Goal: Download file/media

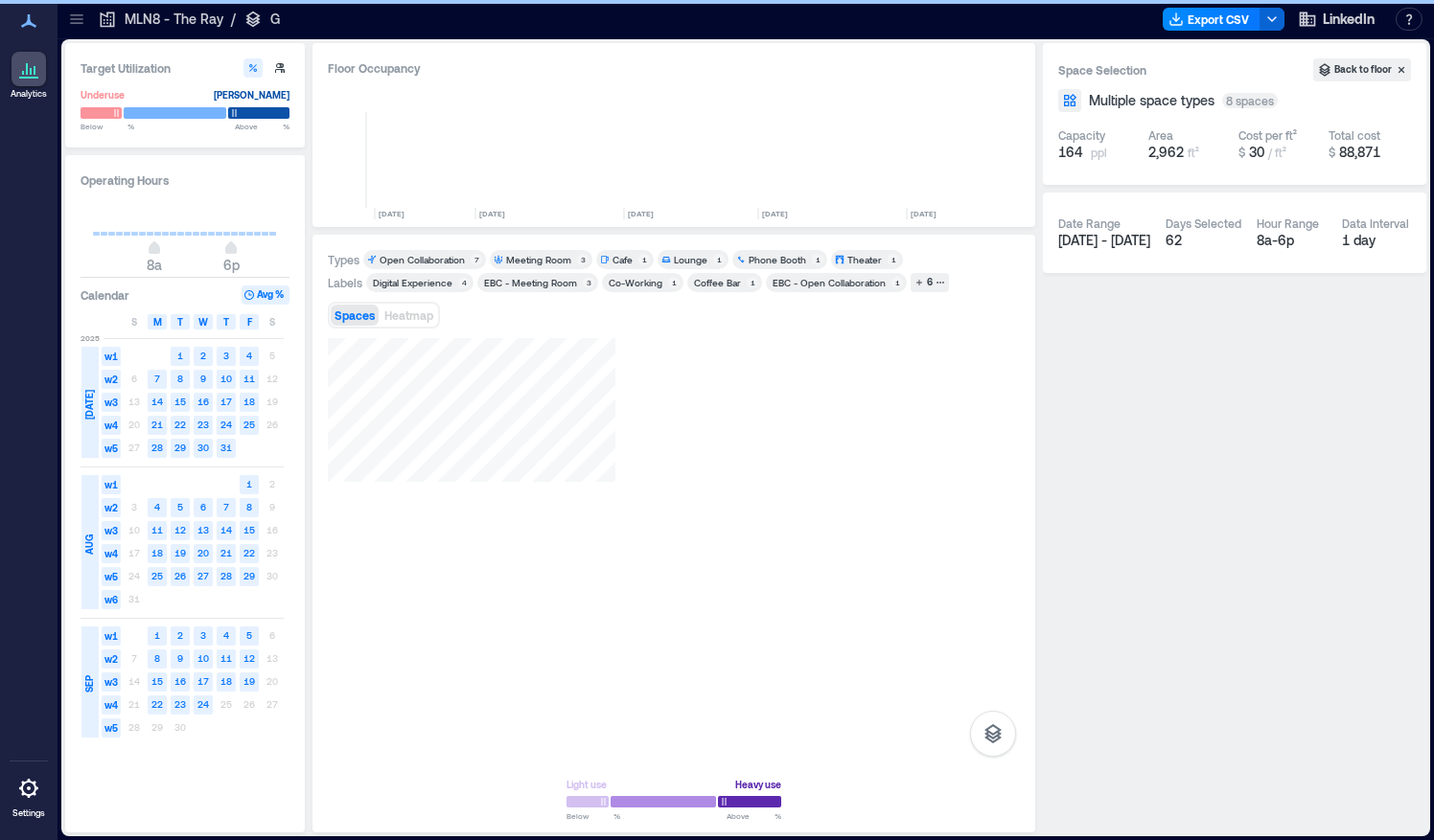
click at [76, 18] on icon at bounding box center [76, 19] width 13 height 2
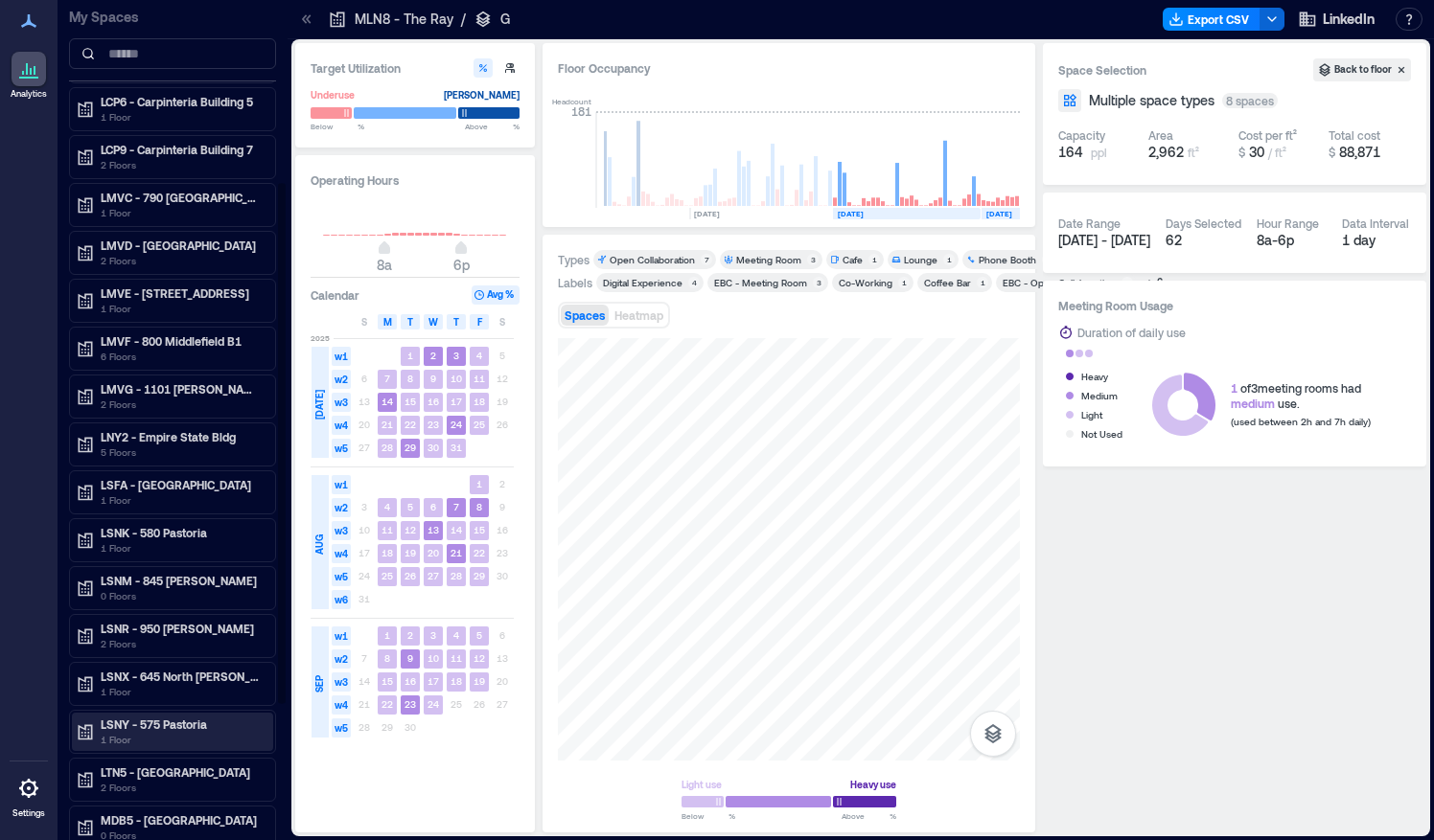
scroll to position [292, 0]
click at [141, 426] on div "LNY2 - Empire State Bldg 5 Floors" at bounding box center [173, 445] width 201 height 38
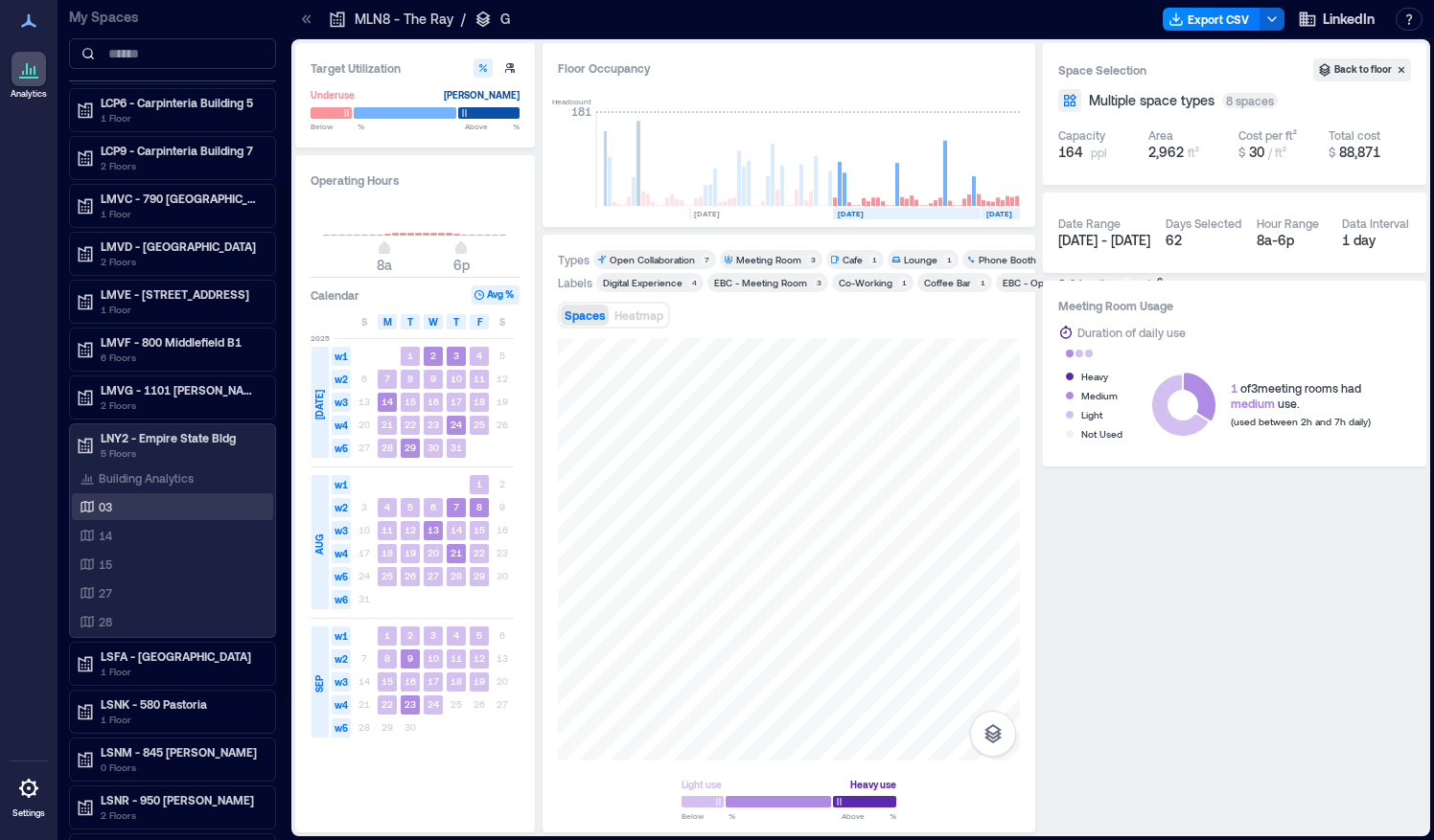
click at [108, 499] on p "03" at bounding box center [106, 507] width 14 height 16
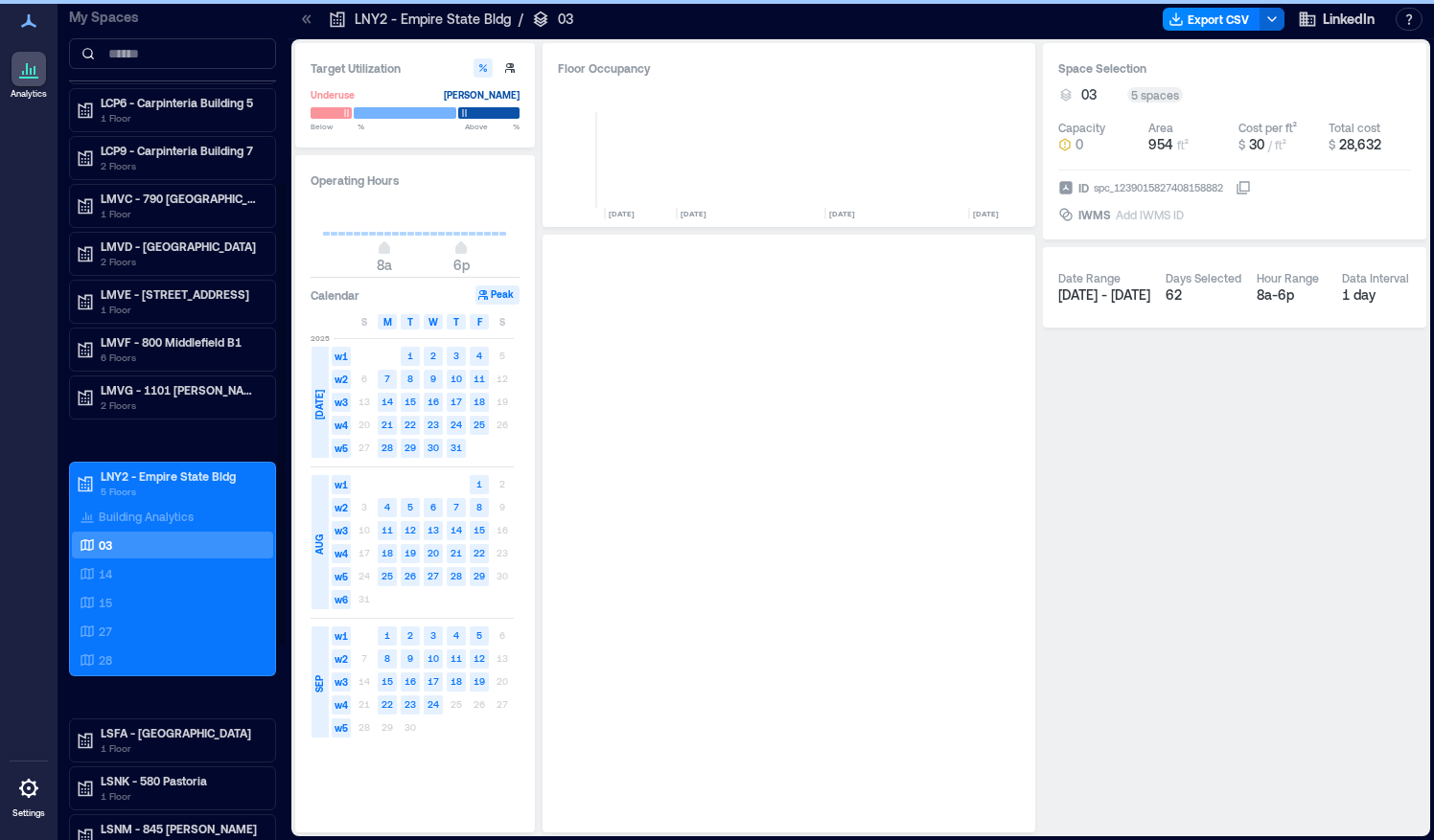
scroll to position [0, 3135]
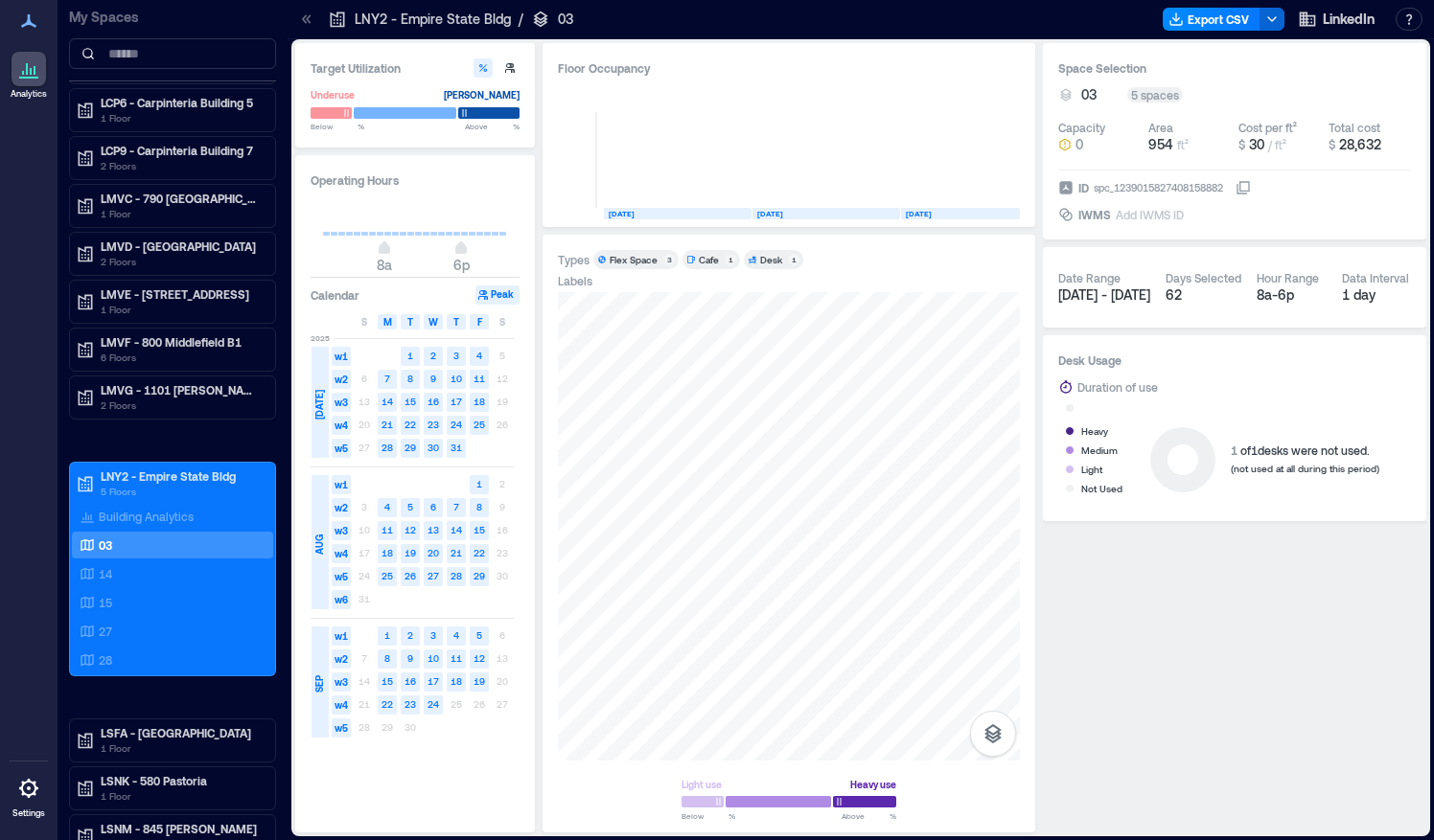
click at [639, 265] on div "Flex Space" at bounding box center [633, 260] width 48 height 14
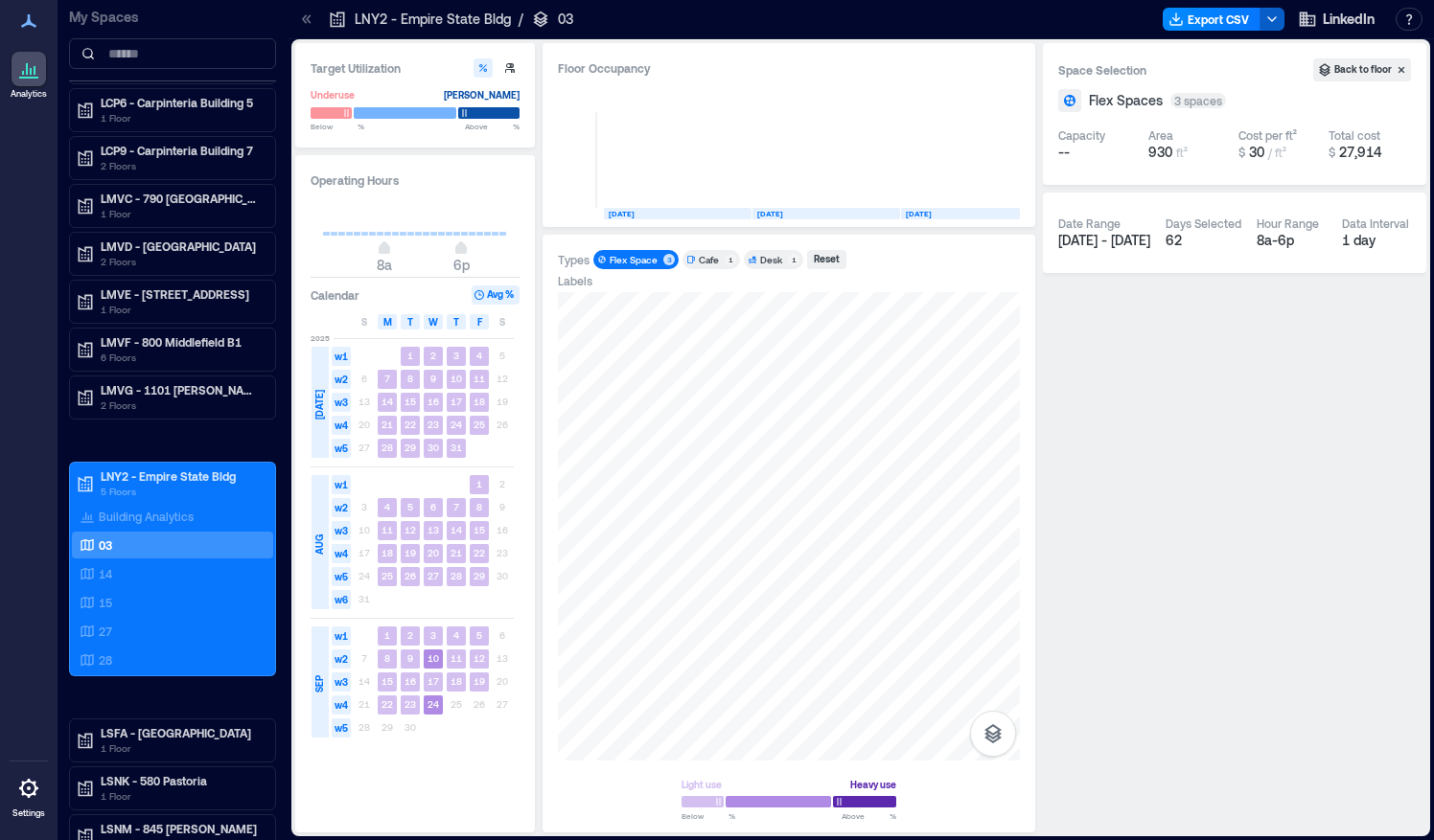
click at [1277, 19] on icon "button" at bounding box center [1272, 20] width 16 height 16
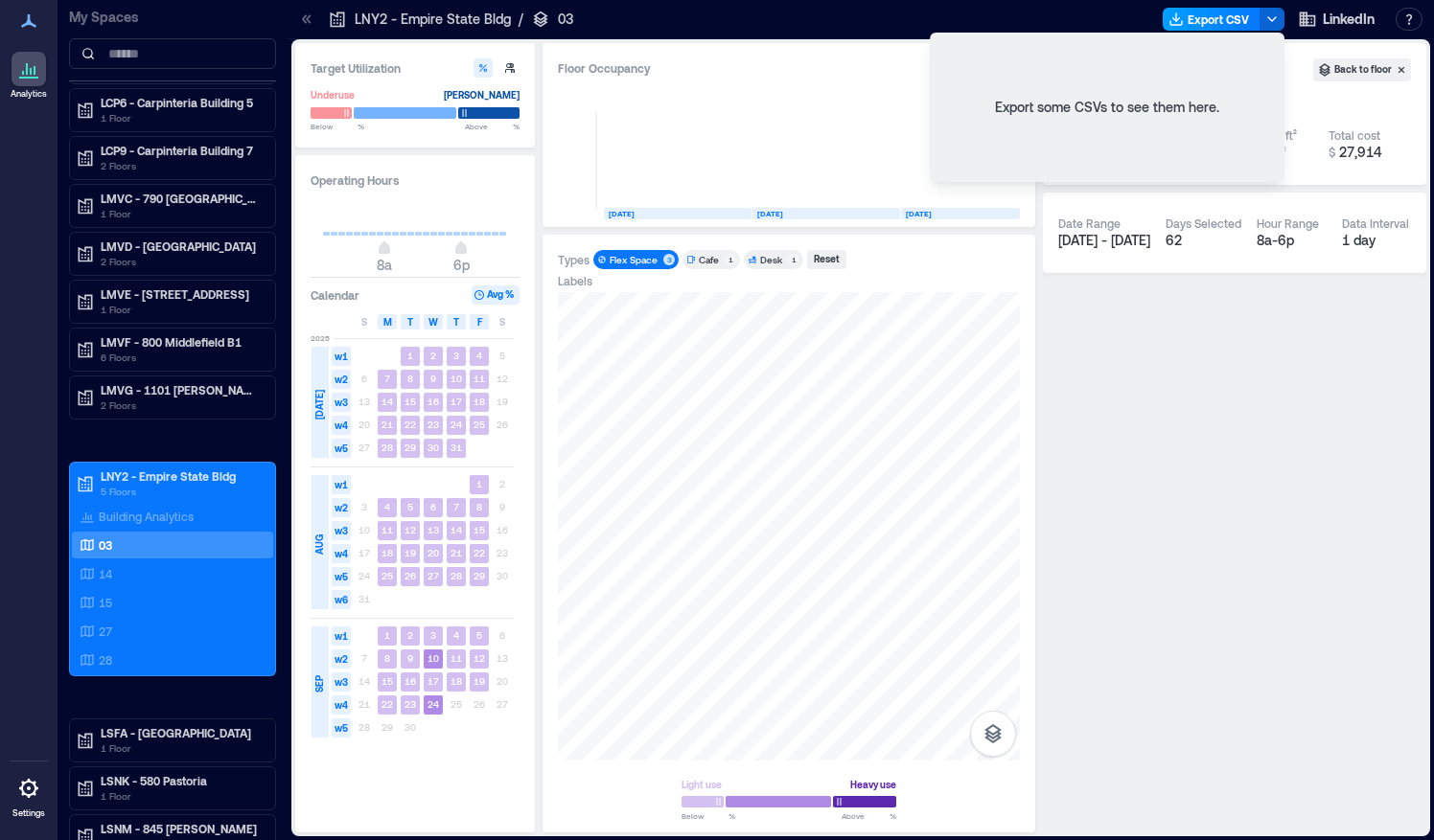
click at [1206, 17] on button "Export CSV" at bounding box center [1211, 19] width 98 height 23
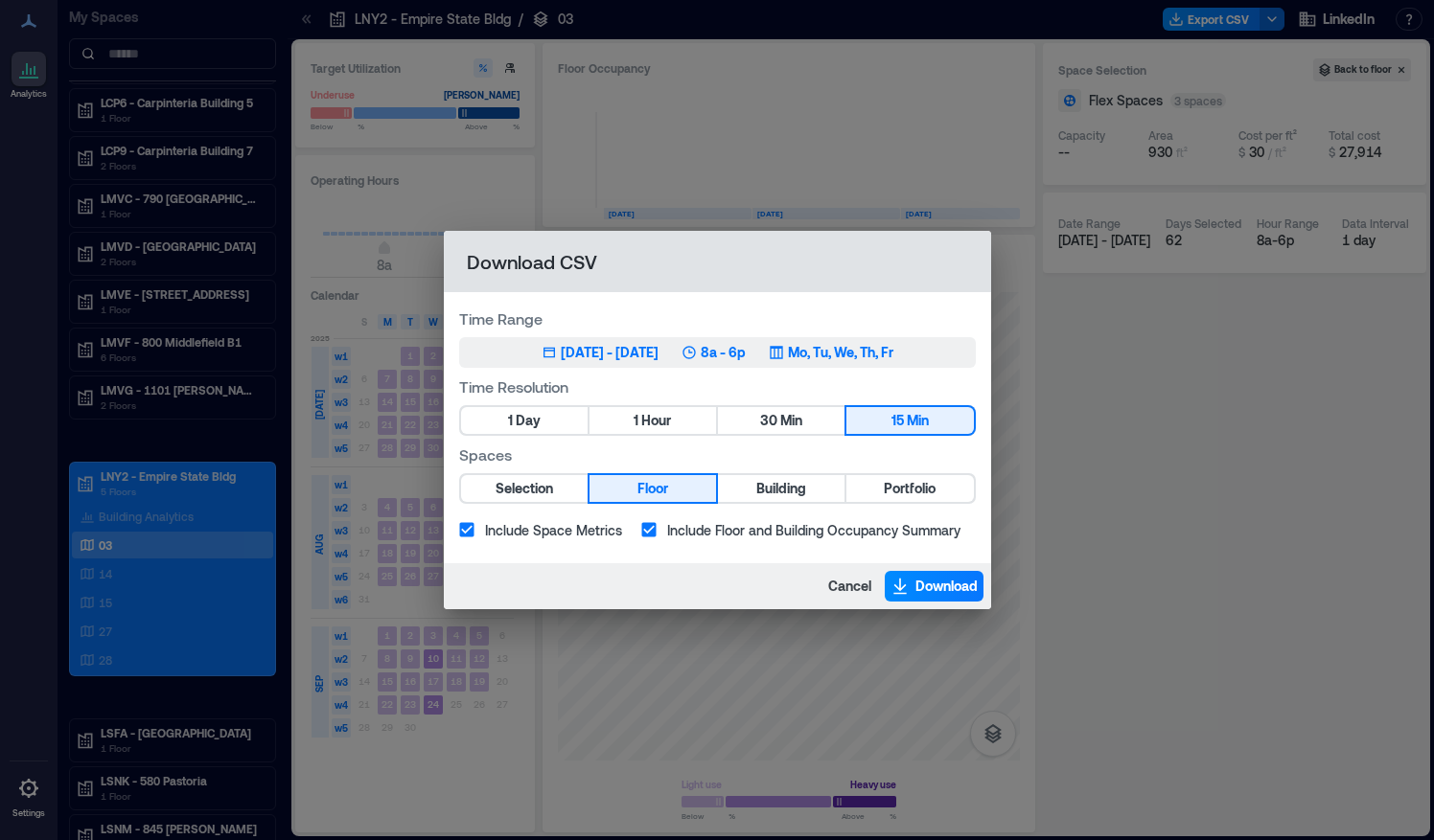
click at [659, 351] on div "[DATE] - [DATE]" at bounding box center [609, 351] width 98 height 19
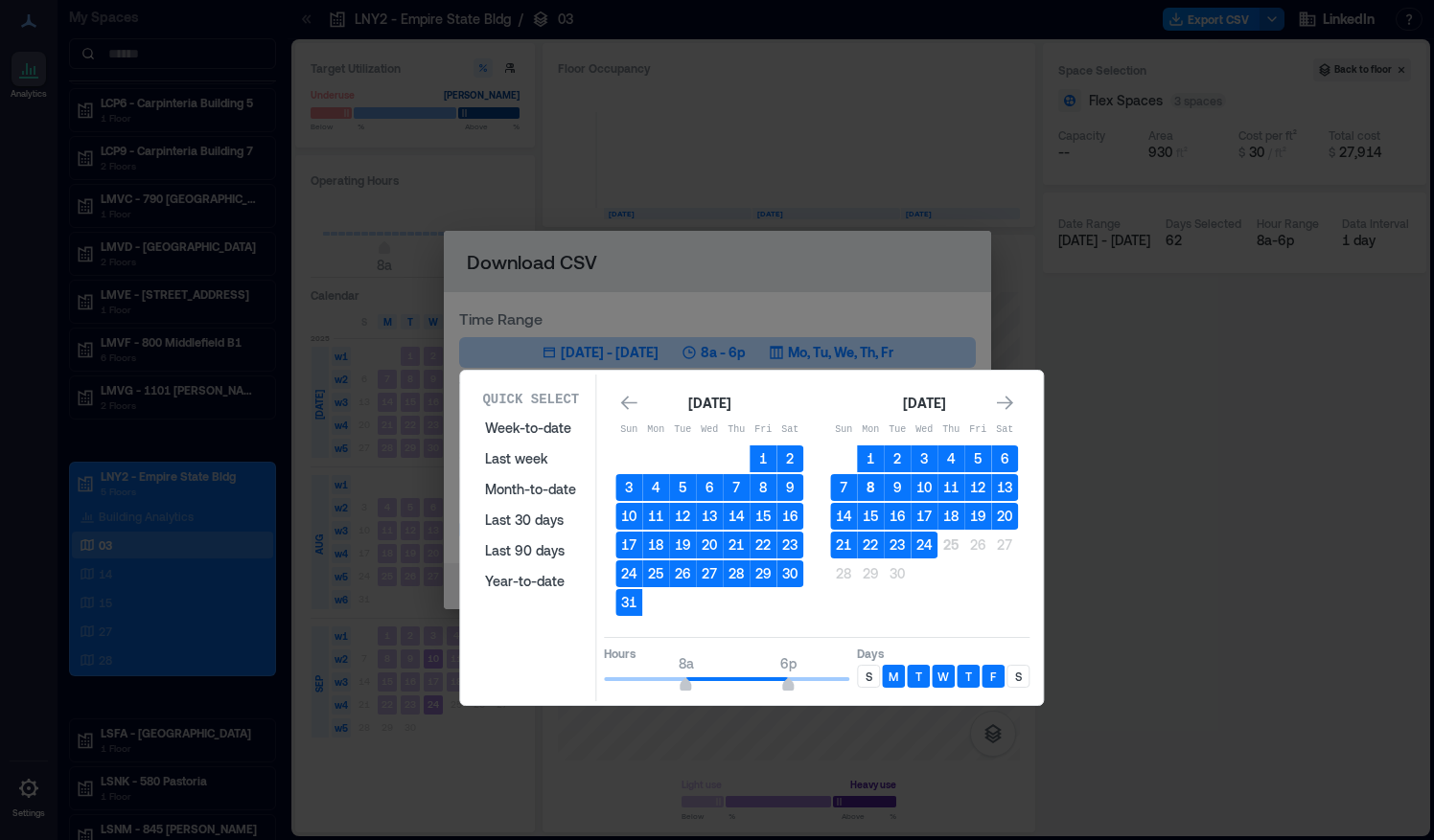
click at [879, 489] on button "8" at bounding box center [870, 487] width 27 height 27
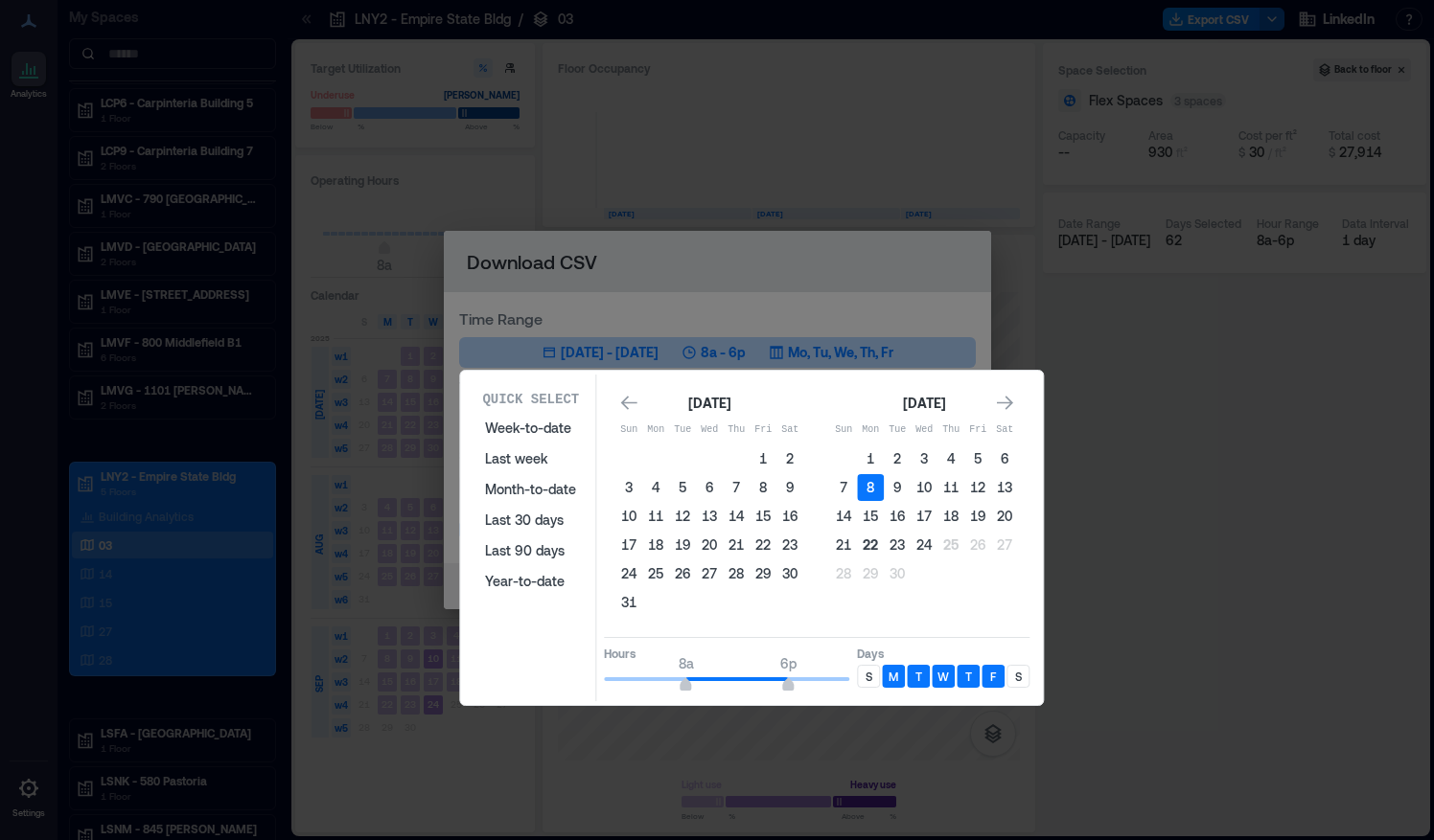
click at [868, 539] on button "22" at bounding box center [870, 545] width 27 height 27
click at [916, 674] on p "T" at bounding box center [918, 677] width 7 height 16
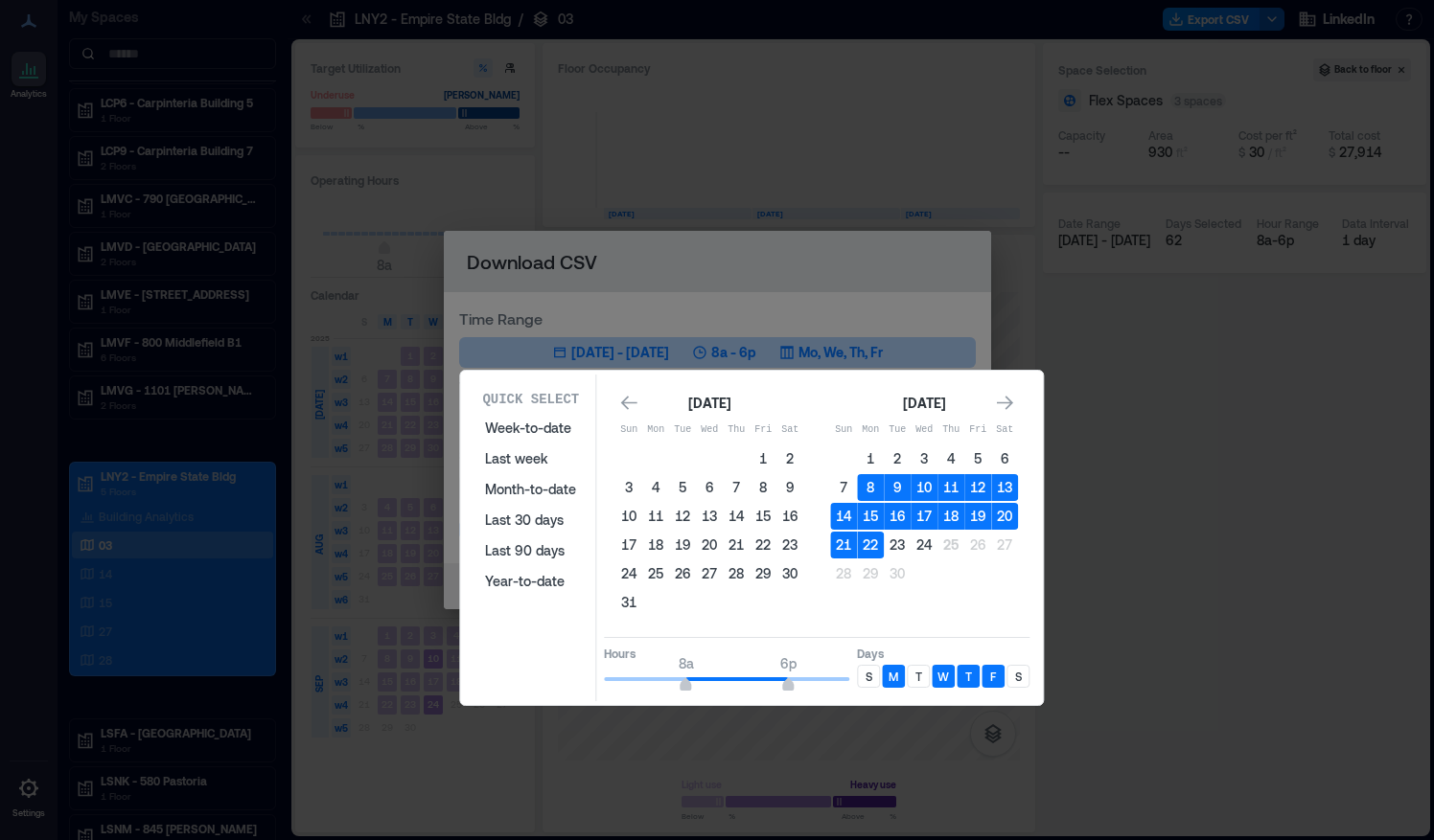
click at [916, 677] on p "T" at bounding box center [918, 677] width 7 height 16
type input "**"
drag, startPoint x: 786, startPoint y: 676, endPoint x: 778, endPoint y: 684, distance: 11.3
click at [778, 684] on span "5p" at bounding box center [778, 687] width 12 height 8
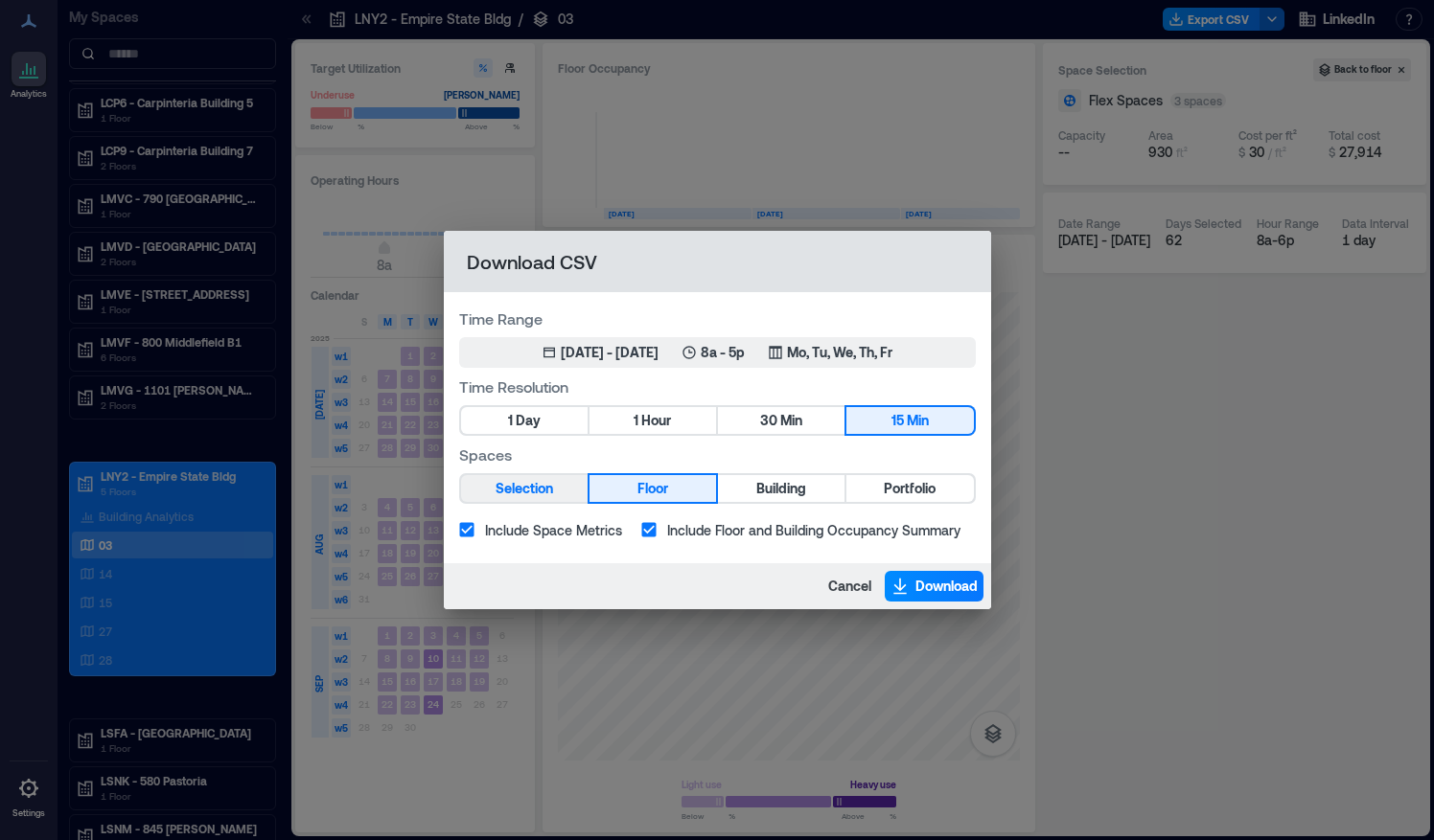
click at [516, 475] on button "Selection" at bounding box center [524, 488] width 126 height 27
click at [920, 582] on span "Download" at bounding box center [946, 585] width 62 height 19
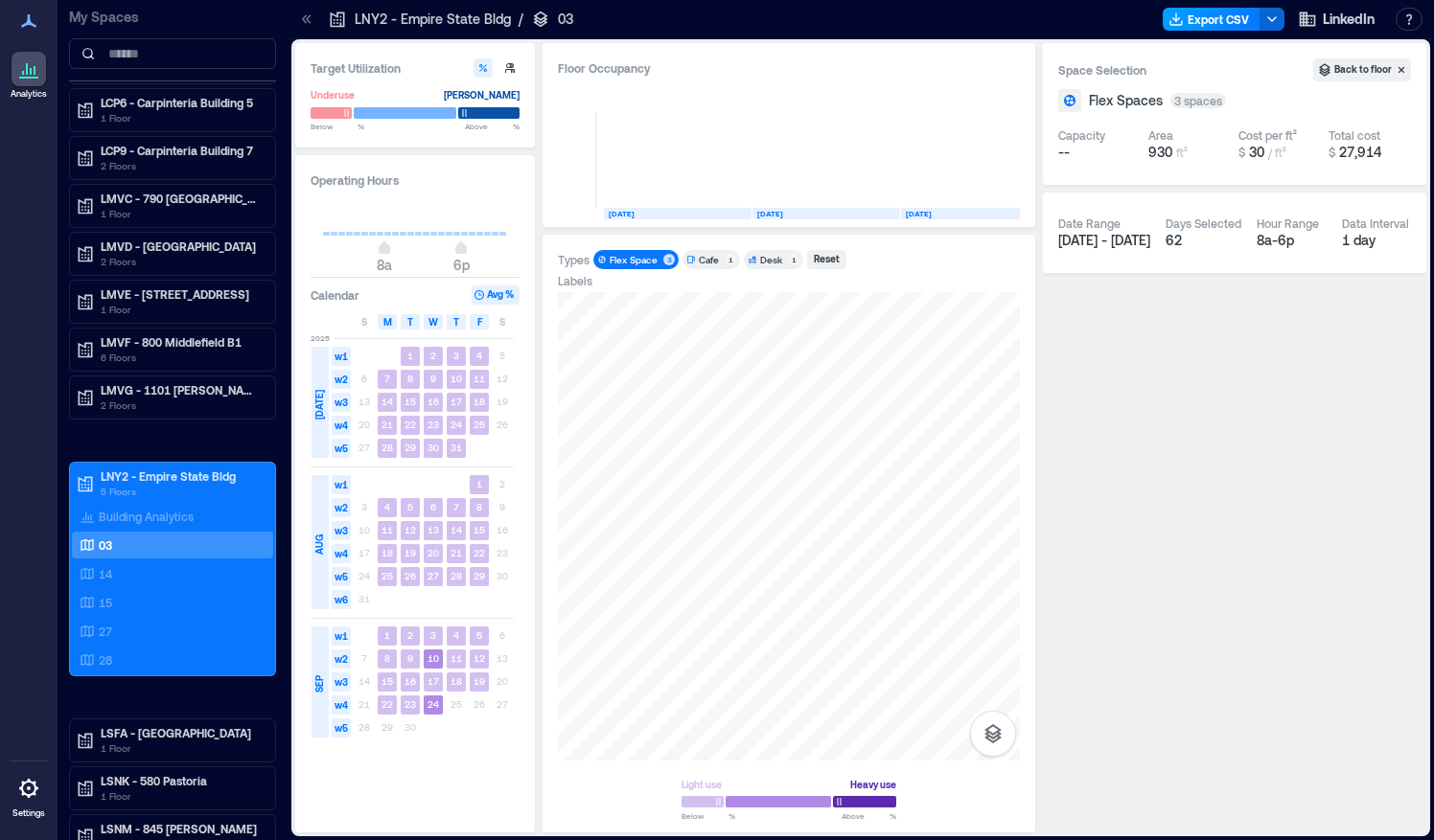
click at [1235, 19] on button "Export CSV" at bounding box center [1211, 19] width 98 height 23
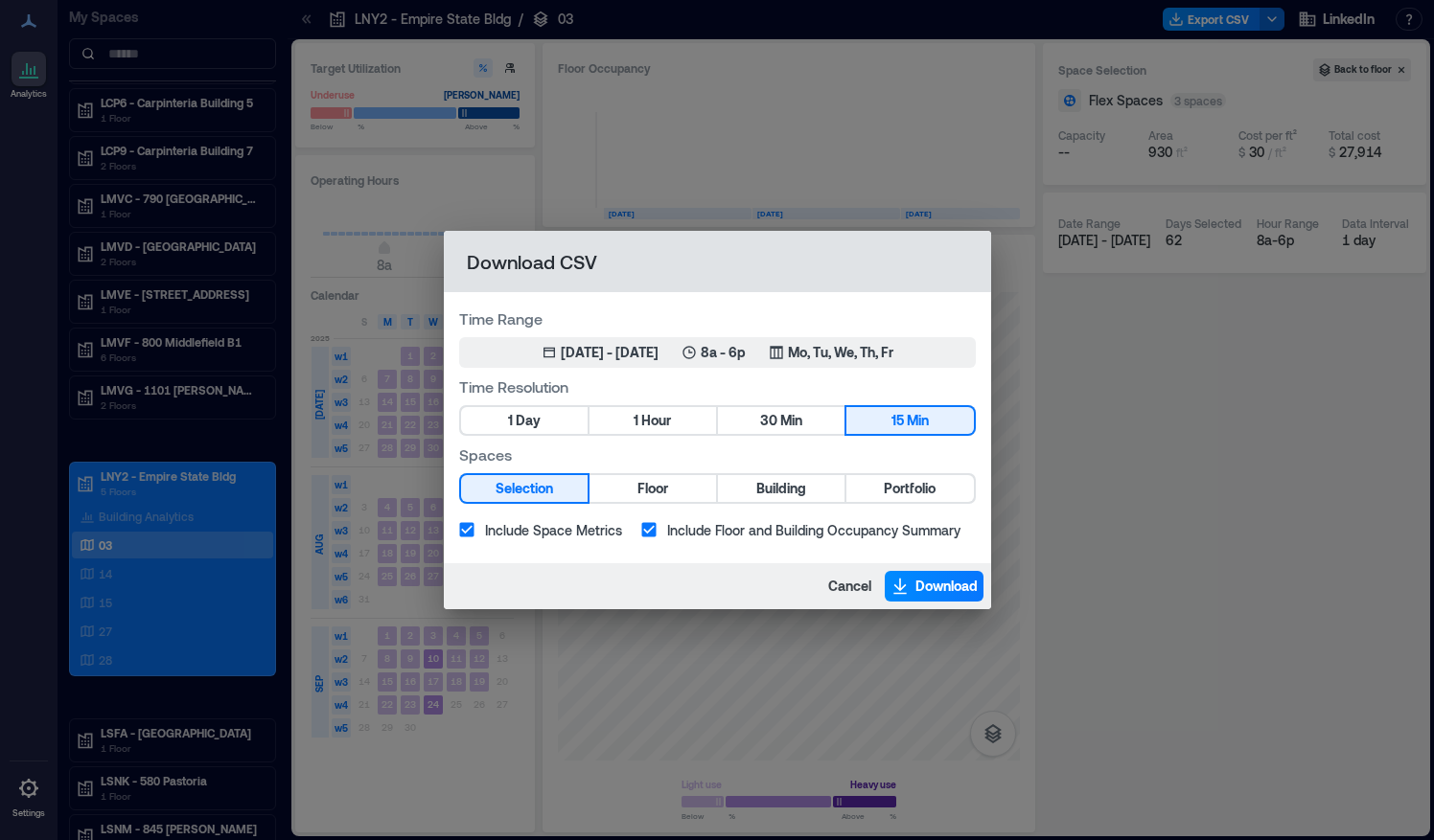
click at [1171, 252] on div "Download CSV Time Range [DATE] 1, 2025 - [DATE] 8a - 6p Mo, Tu, We, Th, Fr Time…" at bounding box center [717, 420] width 1434 height 840
click at [1149, 370] on div "Download CSV Time Range [DATE] 1, 2025 - [DATE] 8a - 6p Mo, Tu, We, Th, Fr Time…" at bounding box center [717, 420] width 1434 height 840
click at [838, 575] on button "Cancel" at bounding box center [849, 586] width 54 height 31
